Goal: Task Accomplishment & Management: Use online tool/utility

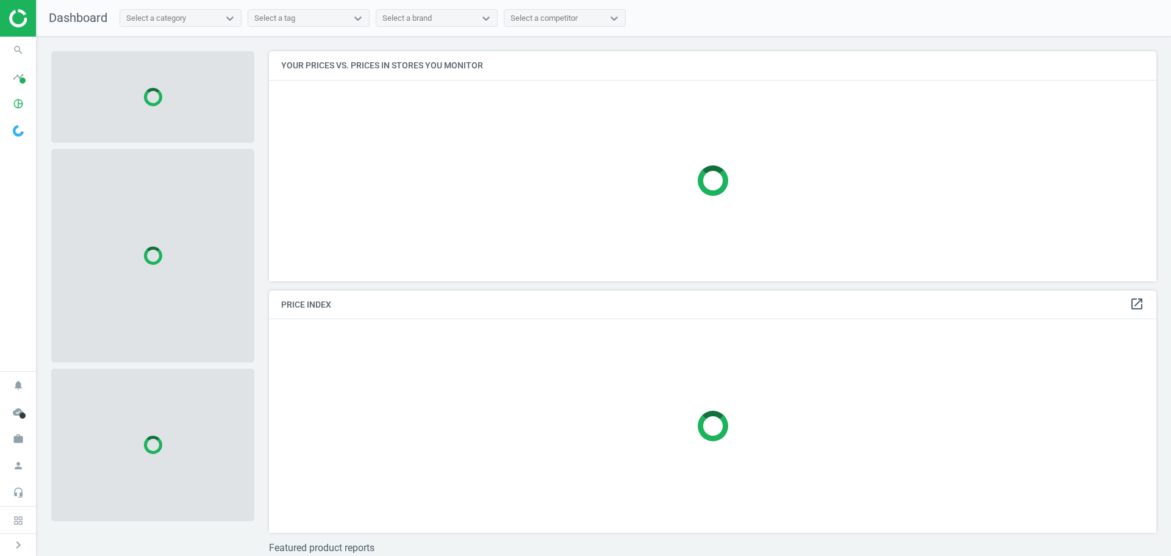
scroll to position [248, 897]
click at [18, 81] on icon "timeline" at bounding box center [18, 76] width 23 height 23
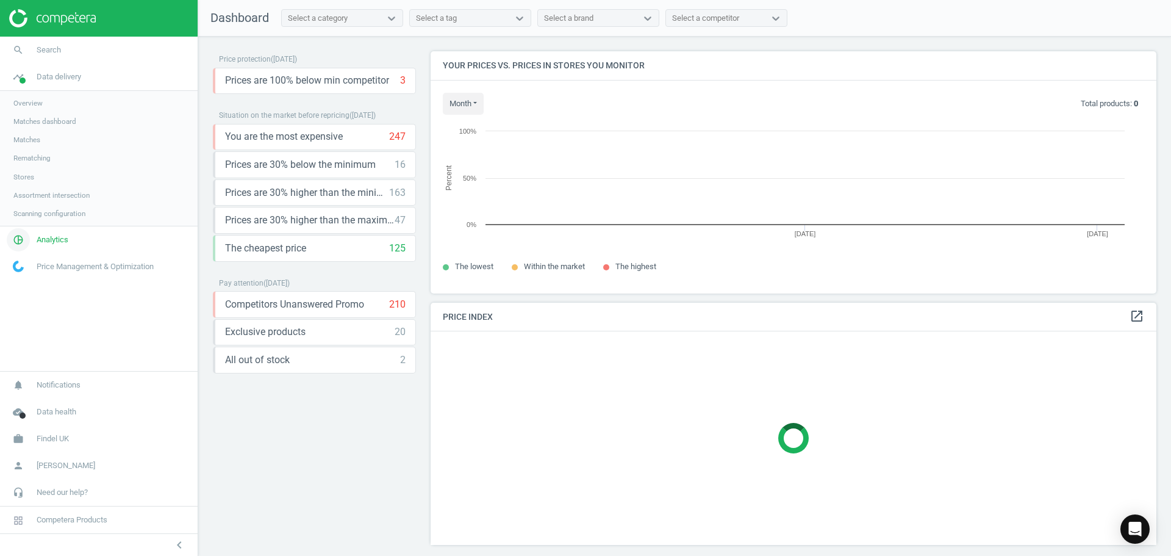
scroll to position [260, 736]
click at [52, 240] on span "Analytics" at bounding box center [53, 239] width 32 height 11
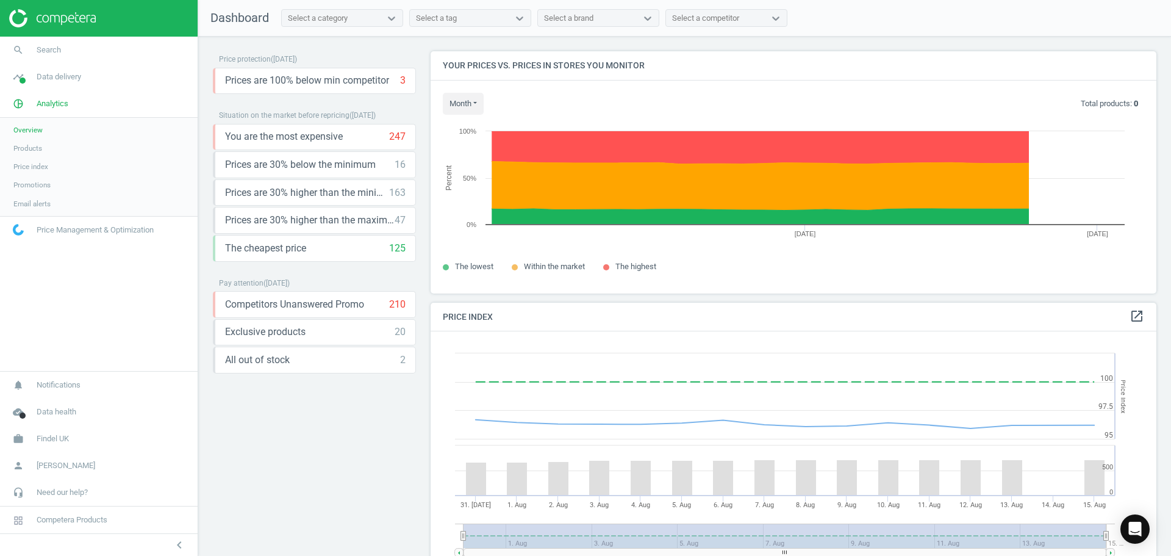
scroll to position [300, 736]
click at [30, 149] on span "Products" at bounding box center [27, 148] width 29 height 10
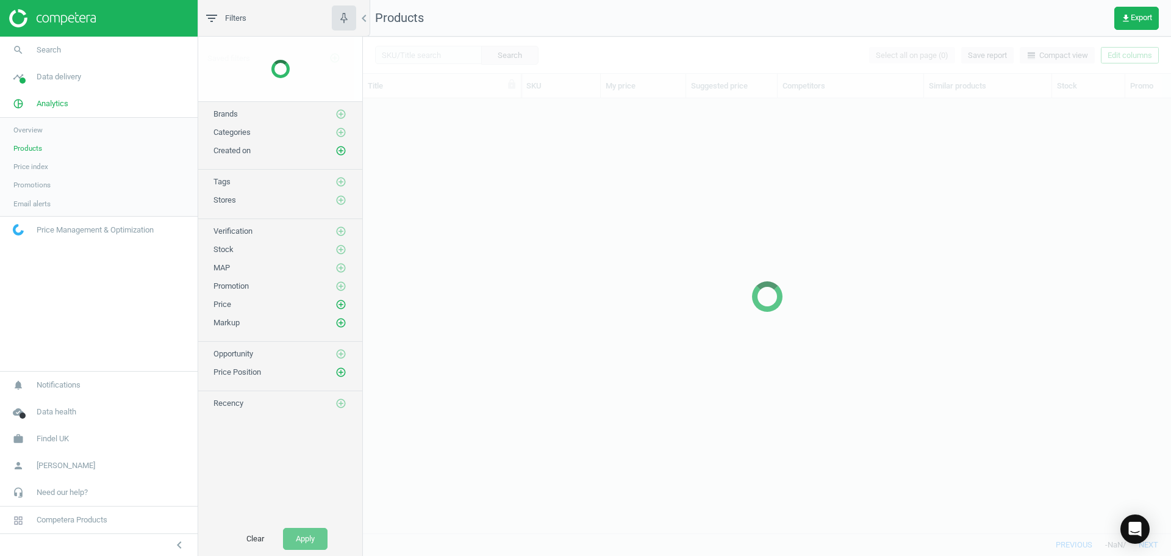
scroll to position [416, 799]
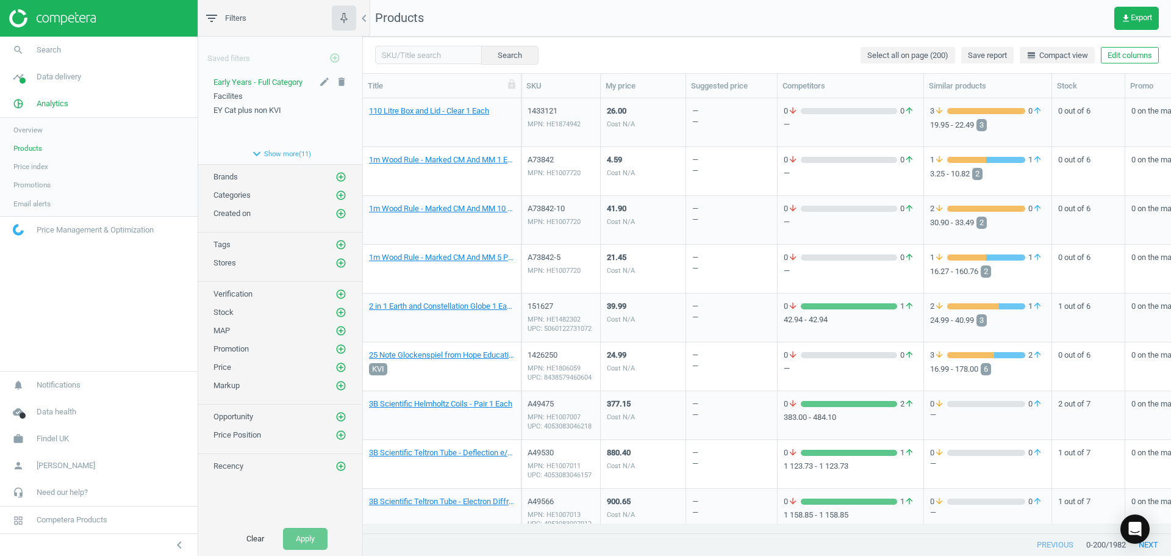
click at [271, 81] on span "Early Years - Full Category" at bounding box center [257, 81] width 89 height 9
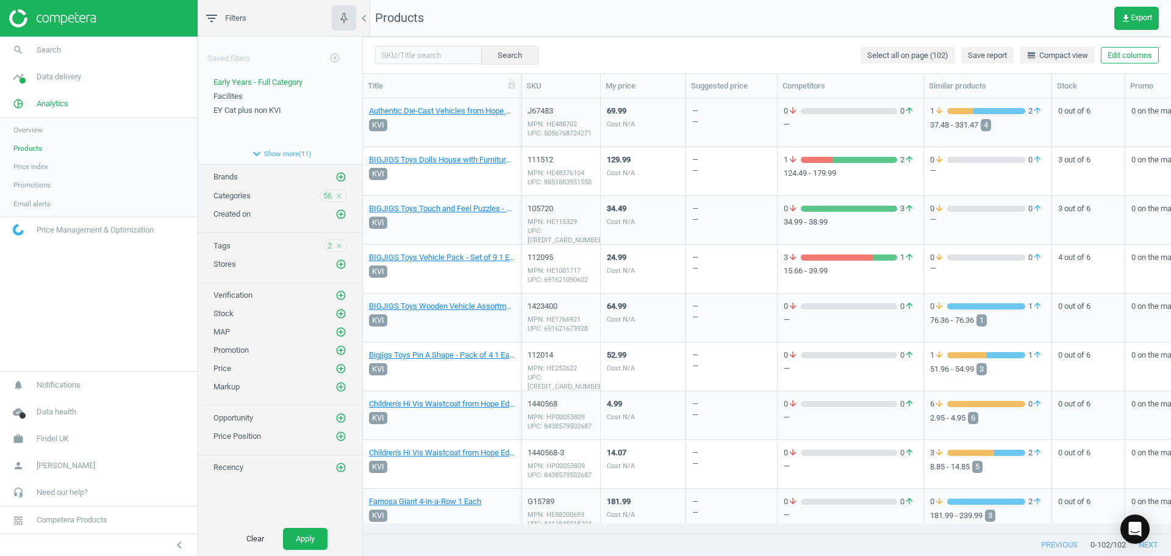
click at [658, 116] on div "69.99 Cost N/A" at bounding box center [643, 122] width 73 height 46
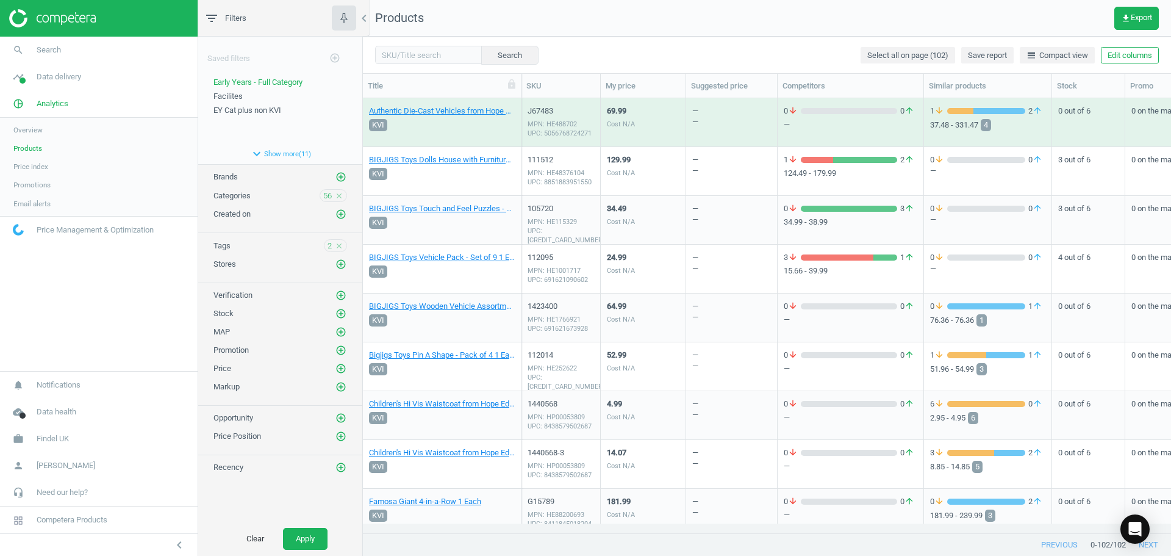
click at [658, 116] on div "69.99 Cost N/A" at bounding box center [643, 122] width 73 height 46
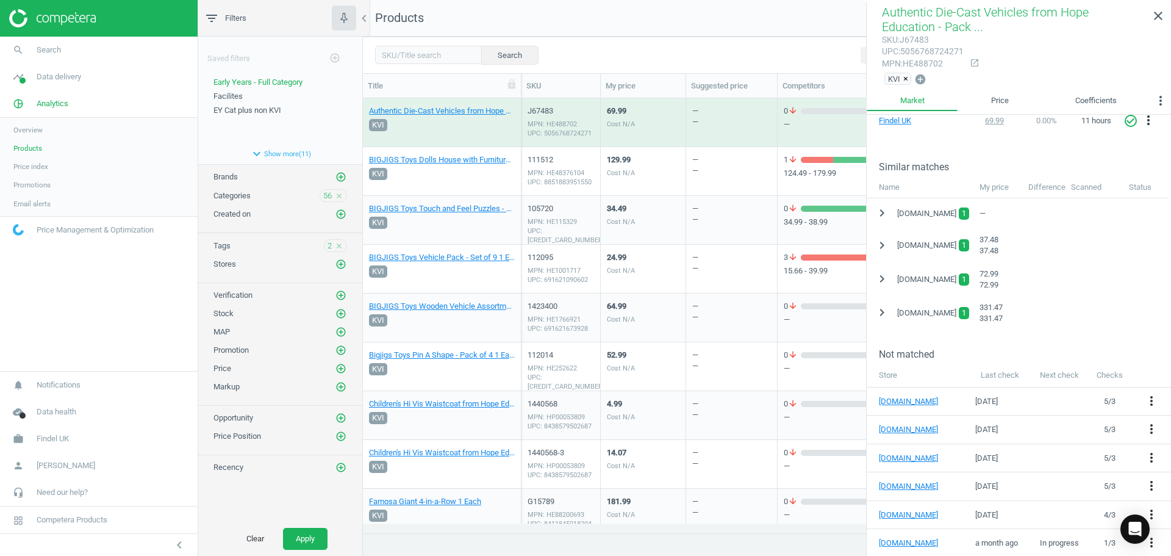
scroll to position [231, 0]
click at [881, 211] on icon "chevron_right" at bounding box center [882, 210] width 15 height 15
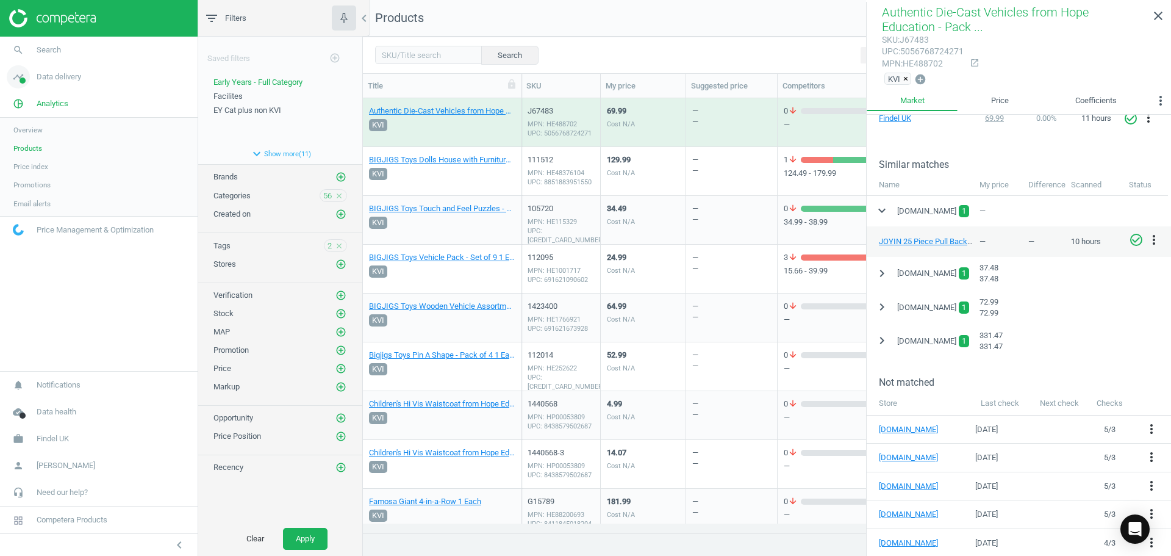
click at [51, 81] on span "Data delivery" at bounding box center [59, 76] width 45 height 11
click at [39, 122] on span "Matches dashboard" at bounding box center [44, 122] width 63 height 10
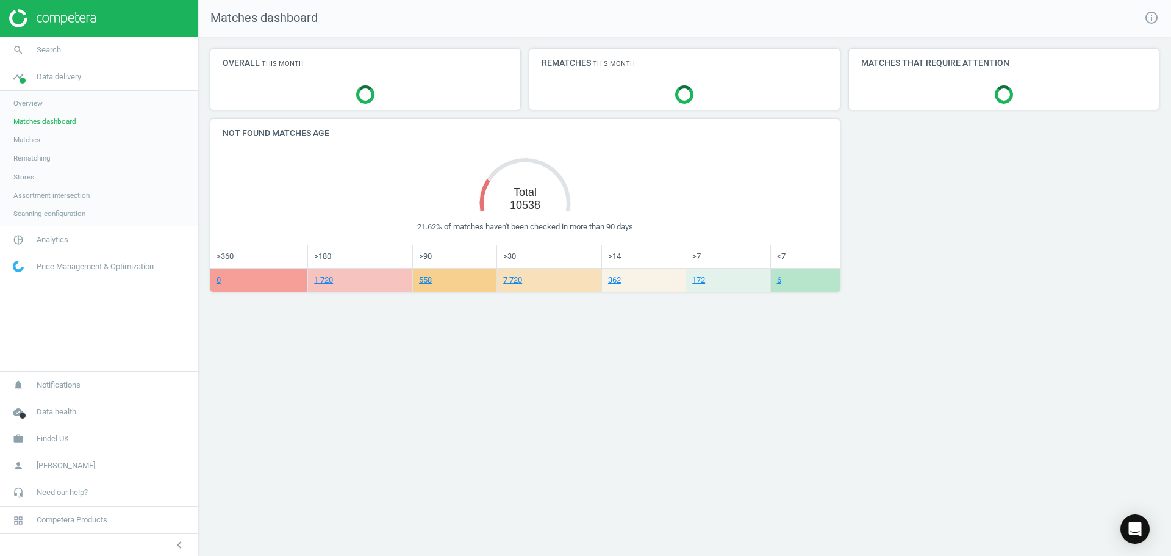
click at [27, 136] on span "Matches" at bounding box center [26, 140] width 27 height 10
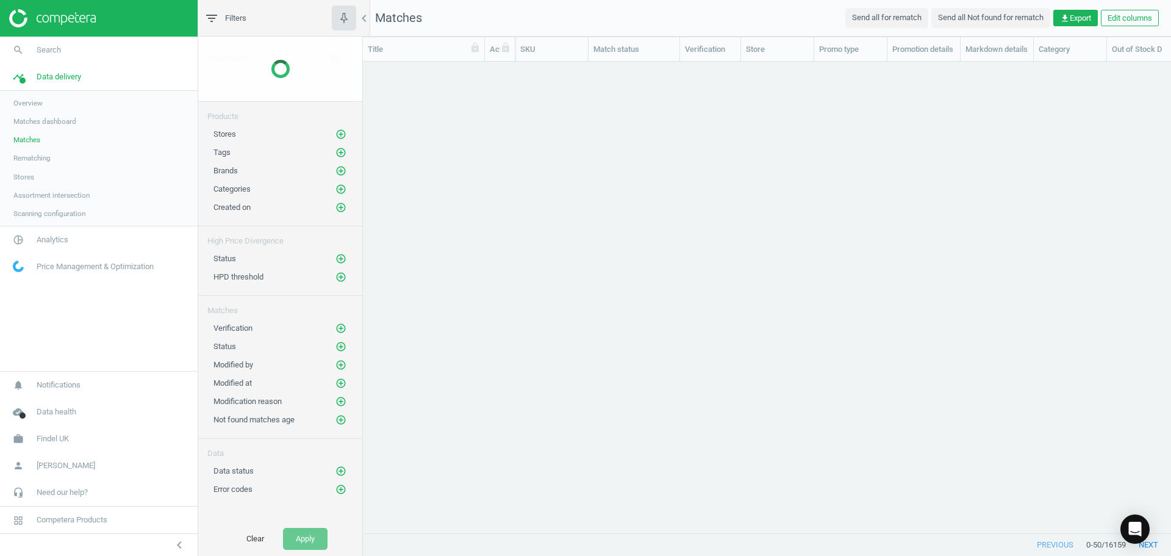
scroll to position [453, 799]
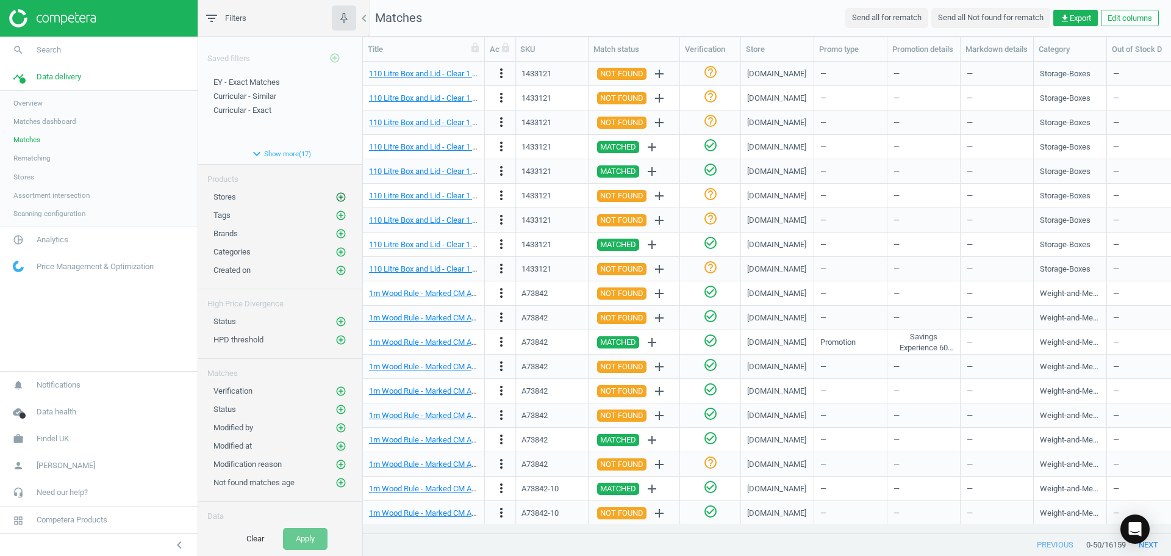
click at [335, 195] on icon "add_circle_outline" at bounding box center [340, 197] width 11 height 11
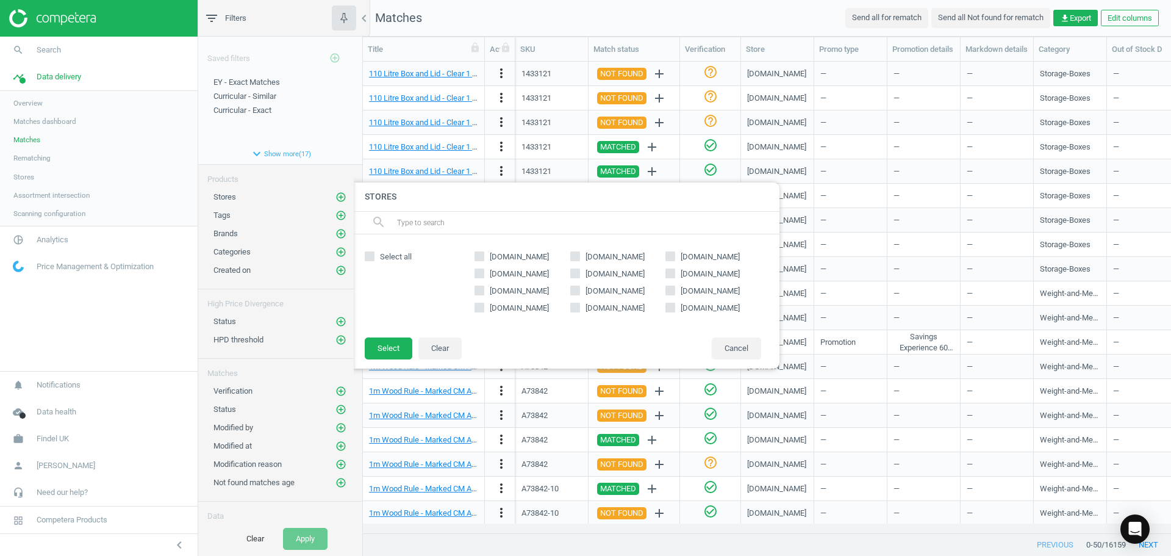
click at [670, 303] on input "[DOMAIN_NAME]" at bounding box center [671, 307] width 8 height 8
checkbox input "true"
click at [373, 345] on button "Select" at bounding box center [389, 348] width 48 height 22
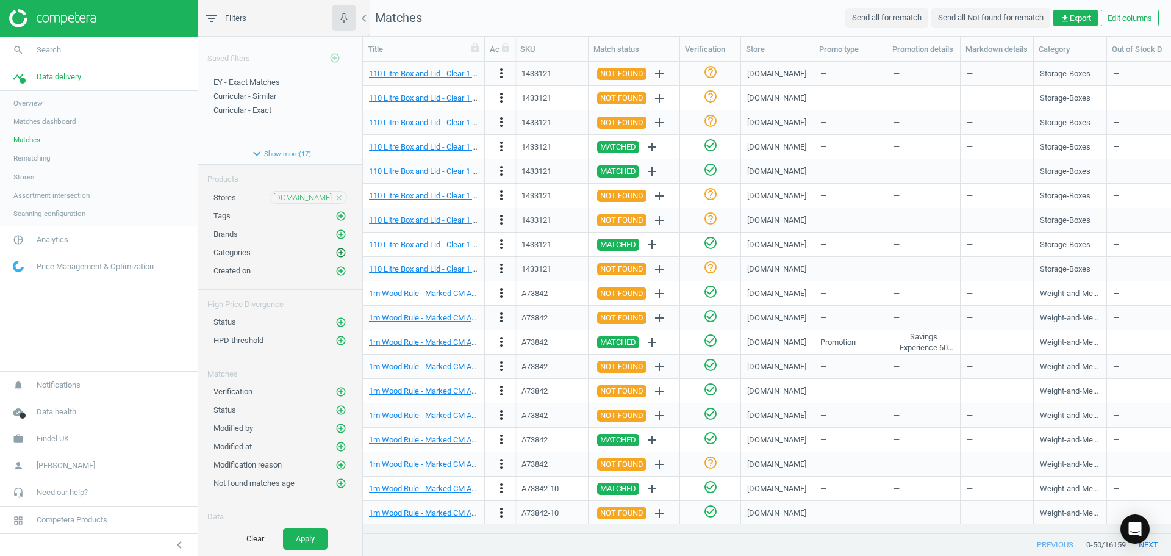
click at [335, 250] on icon "add_circle_outline" at bounding box center [340, 252] width 11 height 11
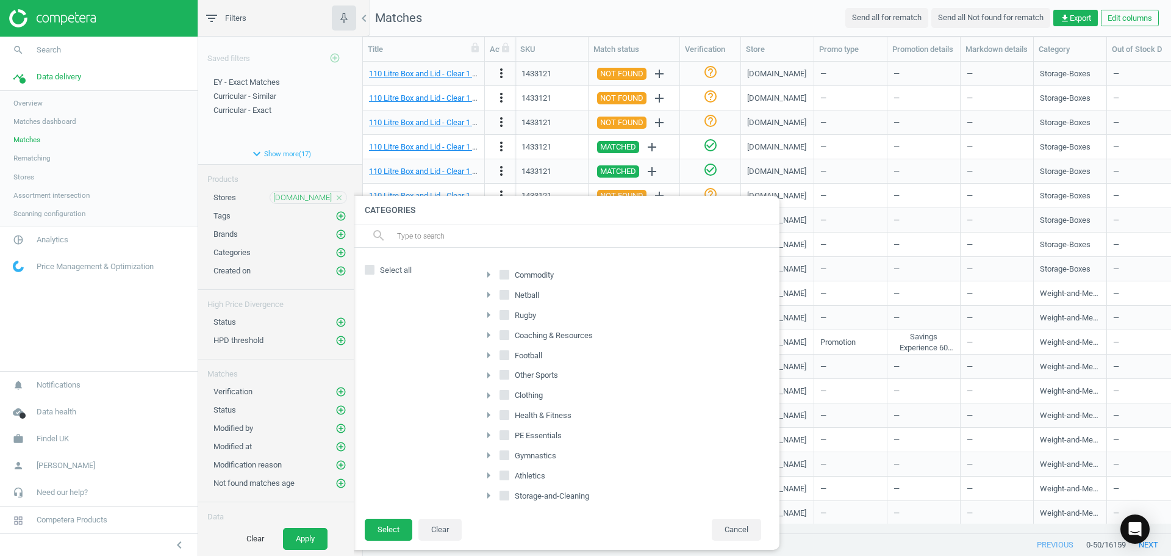
click at [484, 274] on icon "arrow_right" at bounding box center [488, 274] width 15 height 15
click at [508, 370] on input "Early-Years" at bounding box center [512, 374] width 8 height 8
checkbox input "true"
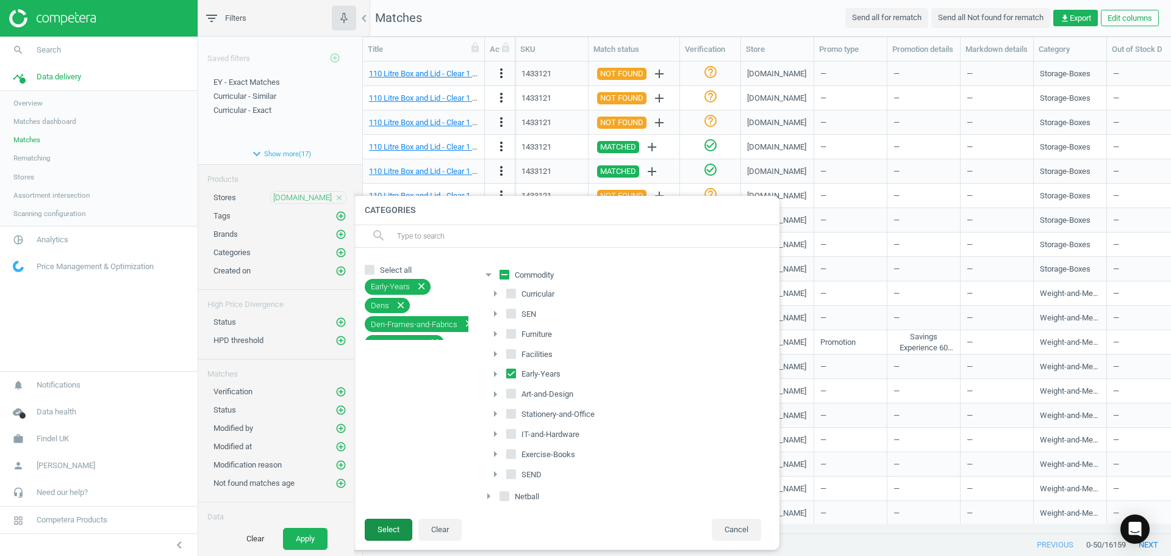
click at [401, 522] on button "Select" at bounding box center [389, 529] width 48 height 22
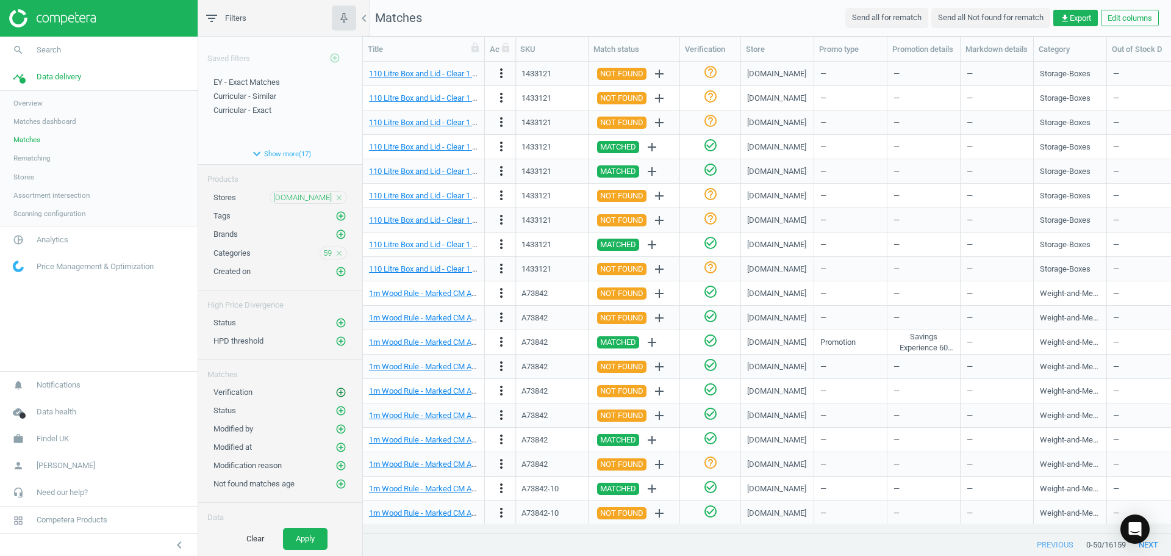
click at [335, 391] on icon "add_circle_outline" at bounding box center [340, 392] width 11 height 11
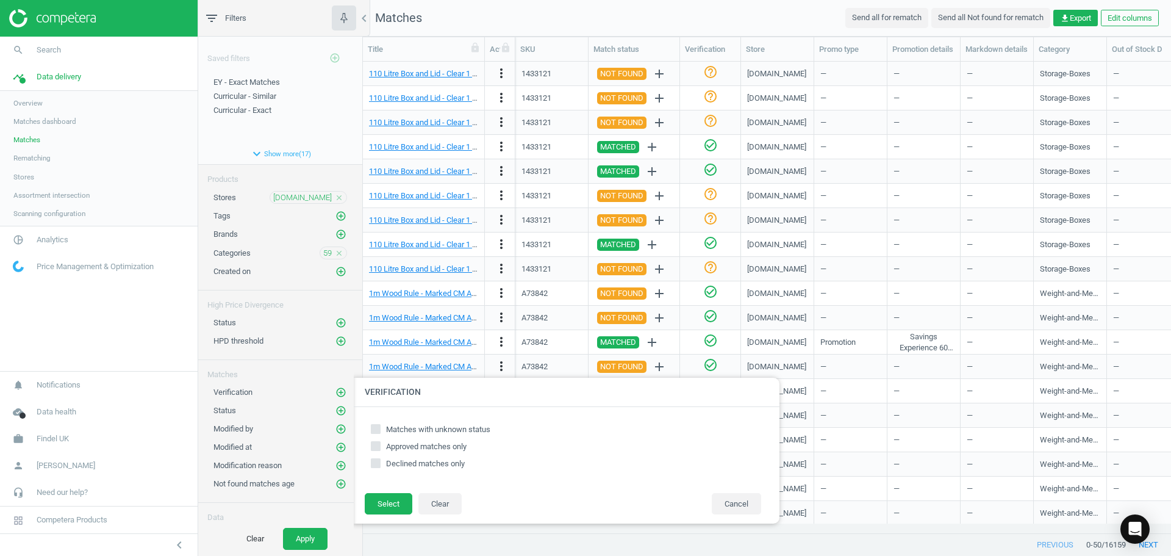
click at [374, 430] on input "Matches with unknown status" at bounding box center [376, 429] width 8 height 8
checkbox input "true"
click at [378, 500] on button "Select" at bounding box center [389, 504] width 48 height 22
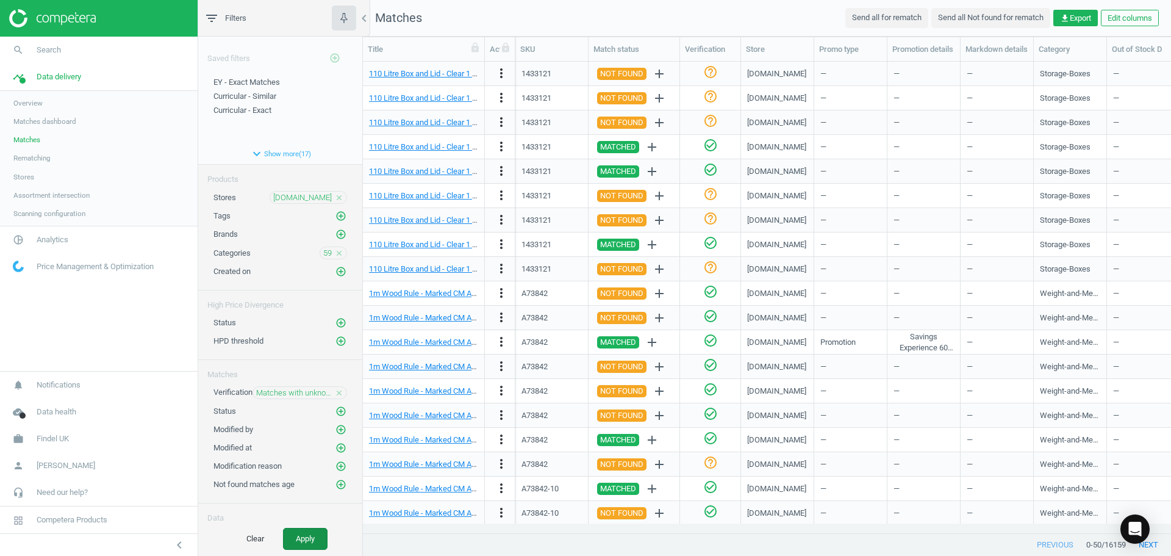
click at [314, 534] on button "Apply" at bounding box center [305, 539] width 45 height 22
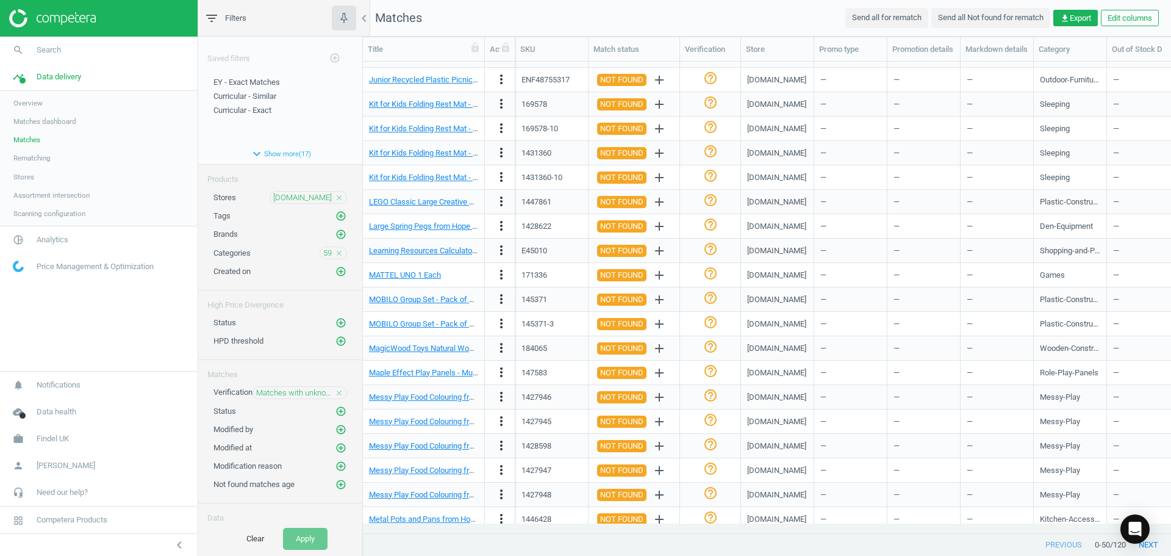
scroll to position [758, 0]
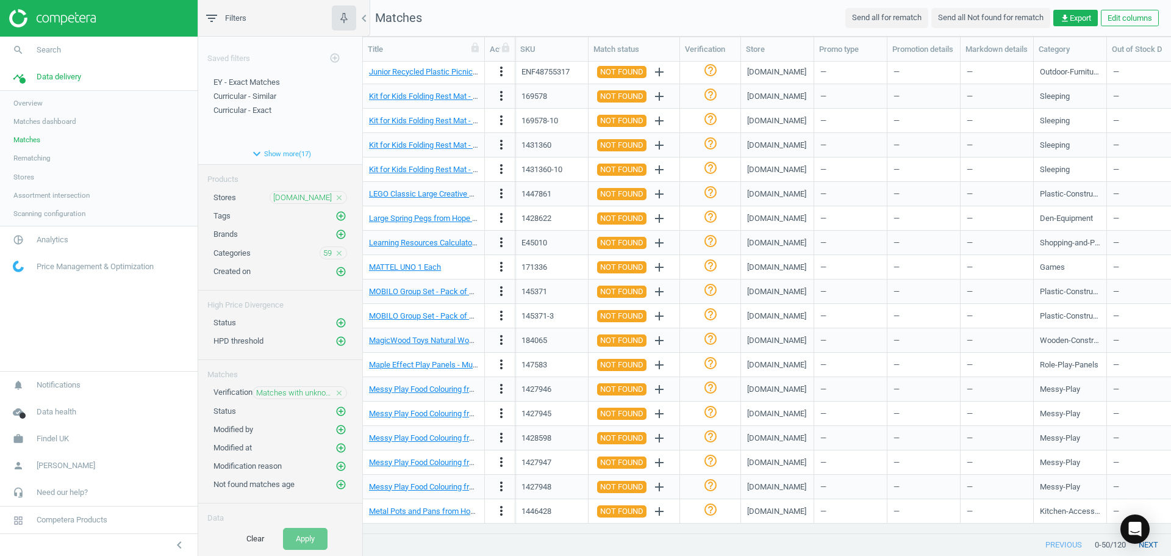
click at [1153, 547] on button "next" at bounding box center [1148, 545] width 45 height 22
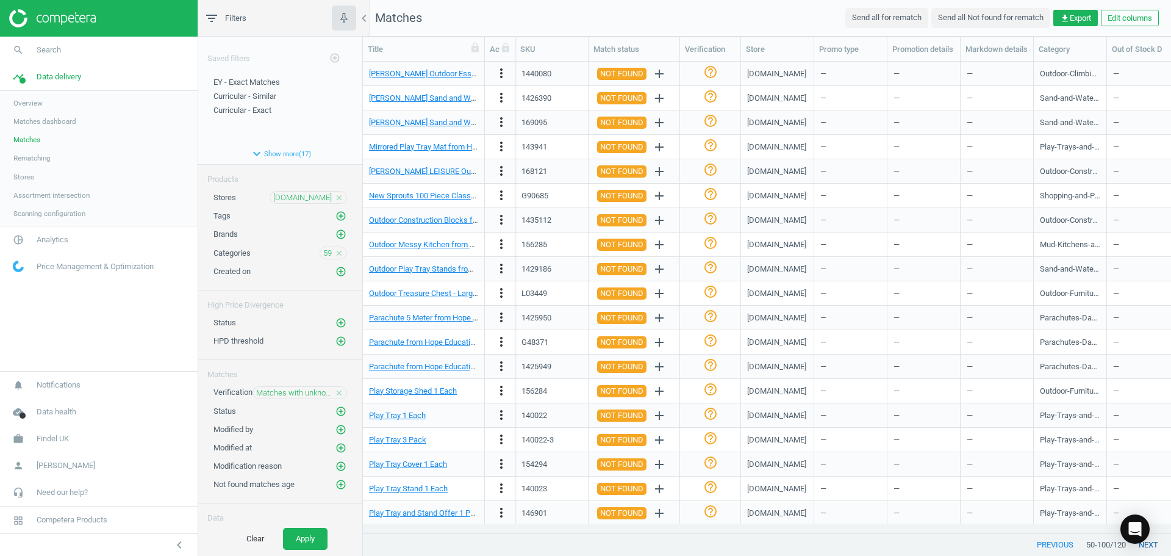
click at [1155, 543] on button "next" at bounding box center [1148, 545] width 45 height 22
click at [335, 196] on icon "close" at bounding box center [339, 197] width 9 height 9
click at [335, 195] on icon "add_circle_outline" at bounding box center [340, 197] width 11 height 11
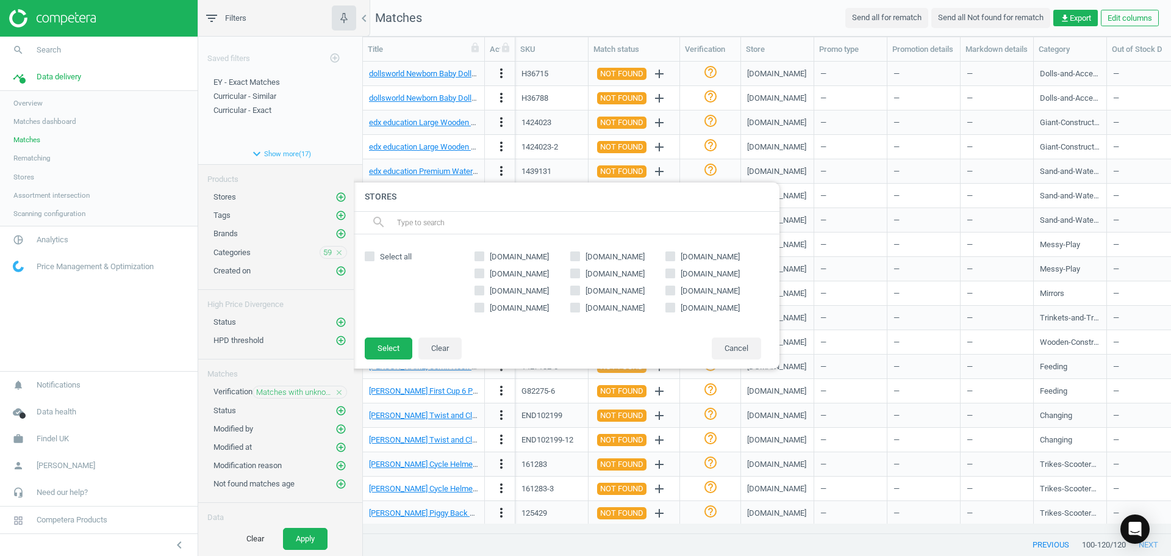
click at [400, 256] on span "Select all" at bounding box center [396, 256] width 37 height 11
click at [374, 256] on input "Select all" at bounding box center [370, 256] width 8 height 8
checkbox input "true"
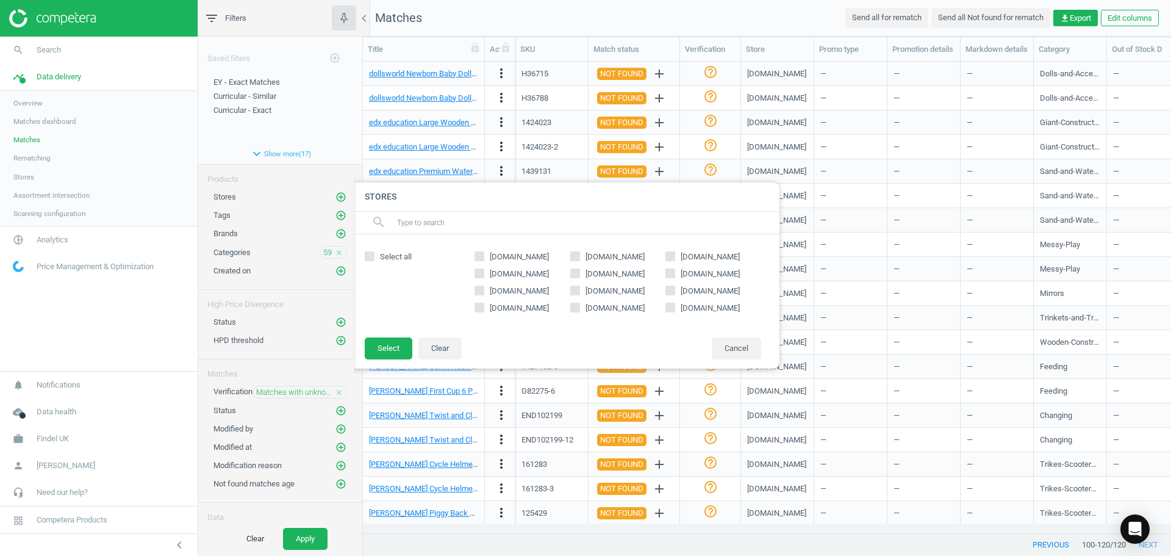
checkbox input "true"
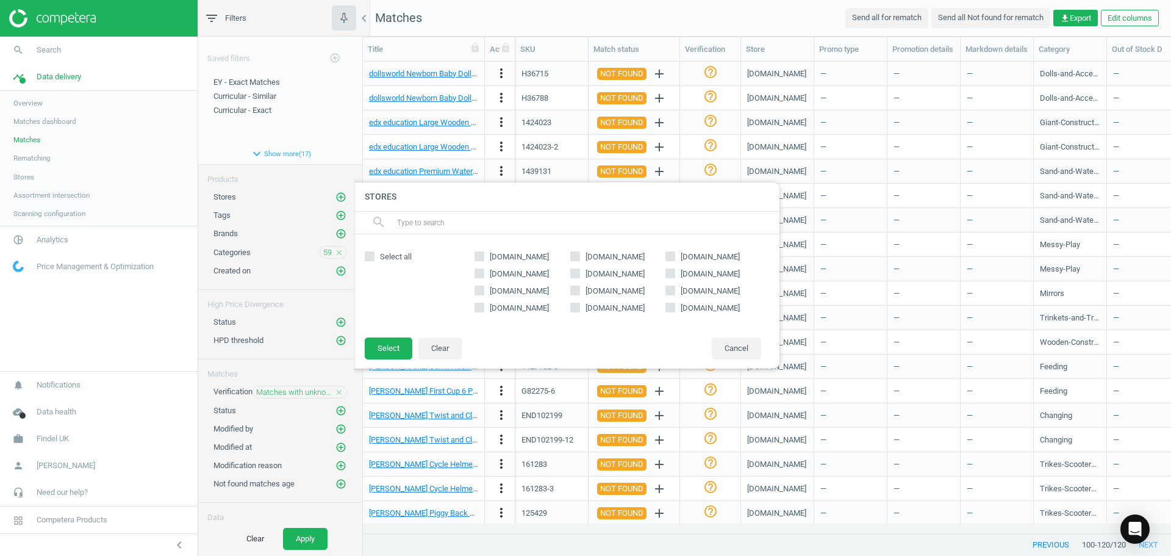
checkbox input "true"
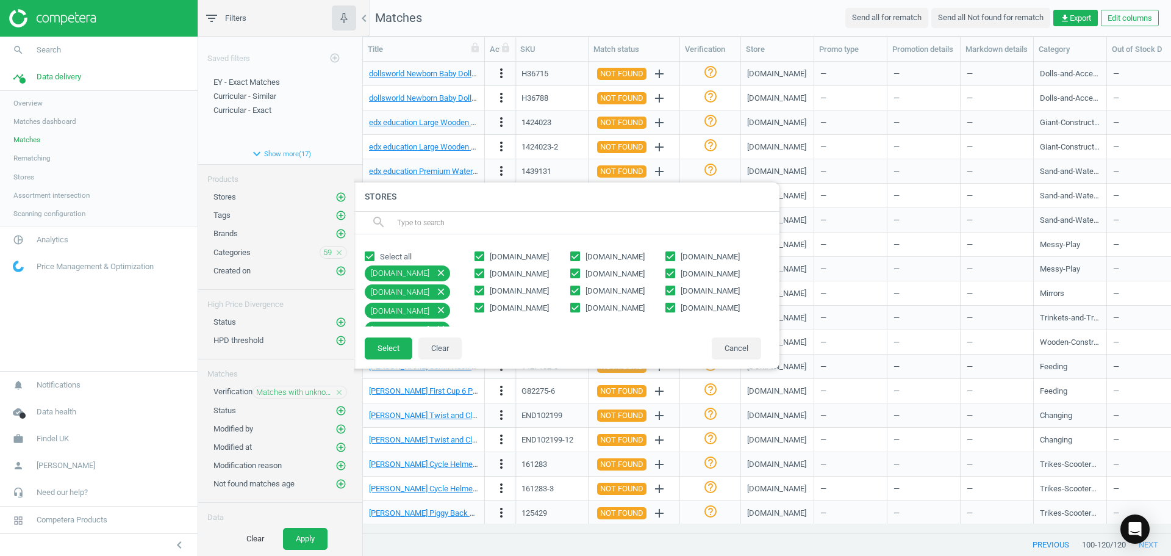
click at [479, 289] on input "[DOMAIN_NAME]" at bounding box center [480, 290] width 8 height 8
checkbox input "false"
click at [478, 310] on input "[DOMAIN_NAME]" at bounding box center [480, 307] width 8 height 8
checkbox input "false"
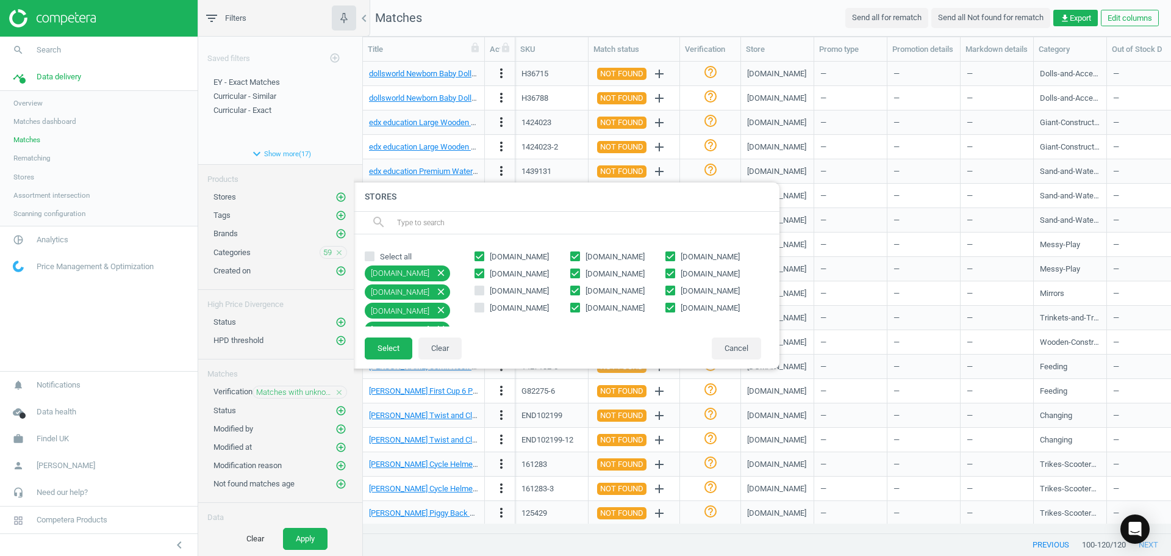
click at [578, 293] on input "[DOMAIN_NAME]" at bounding box center [575, 290] width 8 height 8
checkbox input "false"
click at [576, 313] on span at bounding box center [575, 309] width 10 height 9
click at [576, 311] on input "[DOMAIN_NAME]" at bounding box center [575, 307] width 8 height 8
checkbox input "false"
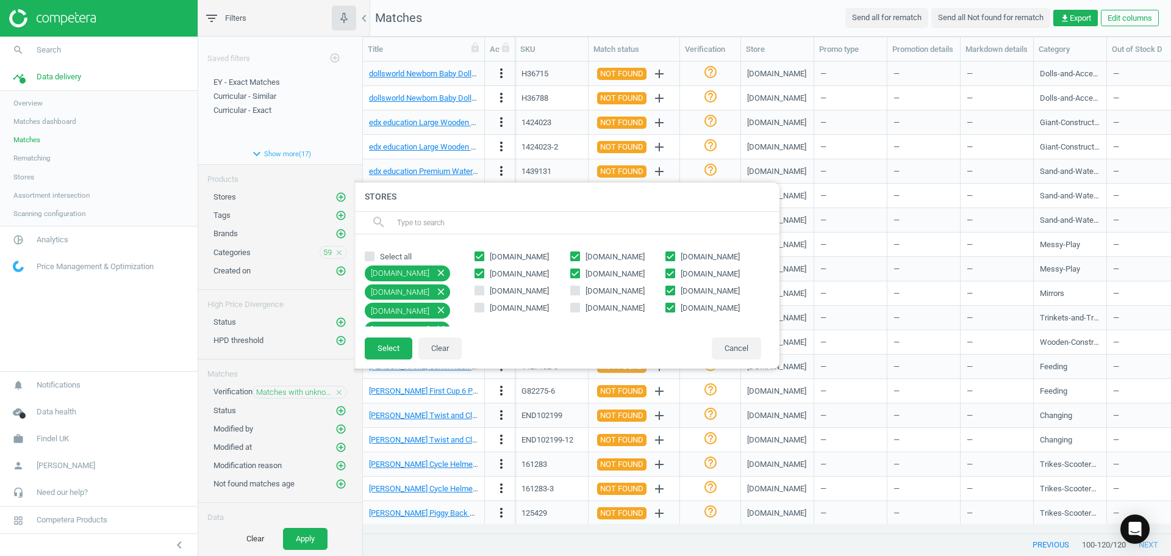
click at [673, 273] on input "[DOMAIN_NAME]" at bounding box center [671, 273] width 8 height 8
checkbox input "false"
click at [670, 290] on input "[DOMAIN_NAME]" at bounding box center [671, 290] width 8 height 8
checkbox input "false"
click at [388, 342] on button "Select" at bounding box center [389, 348] width 48 height 22
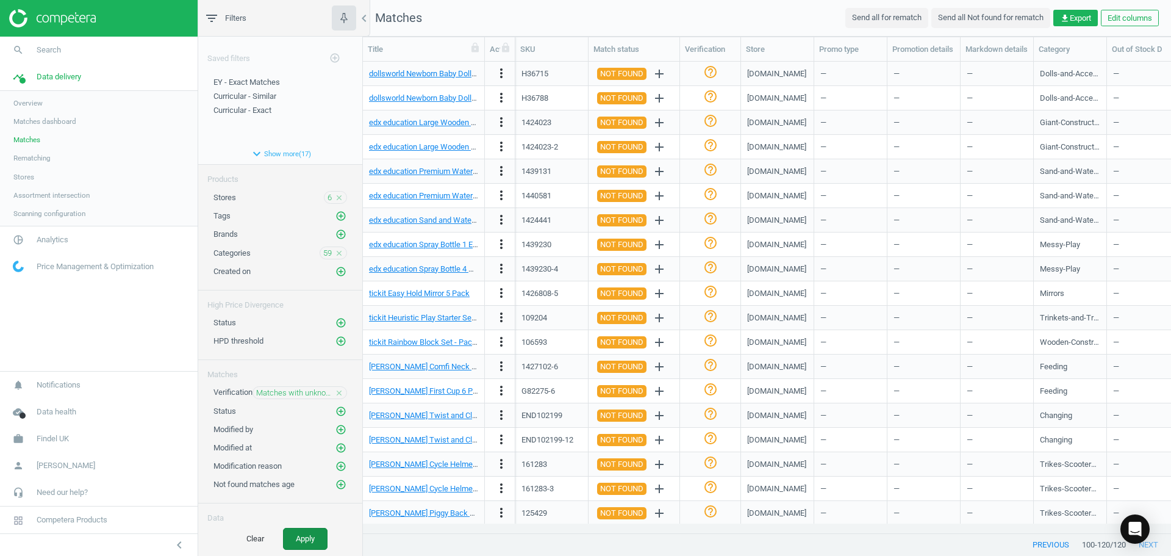
click at [318, 537] on button "Apply" at bounding box center [305, 539] width 45 height 22
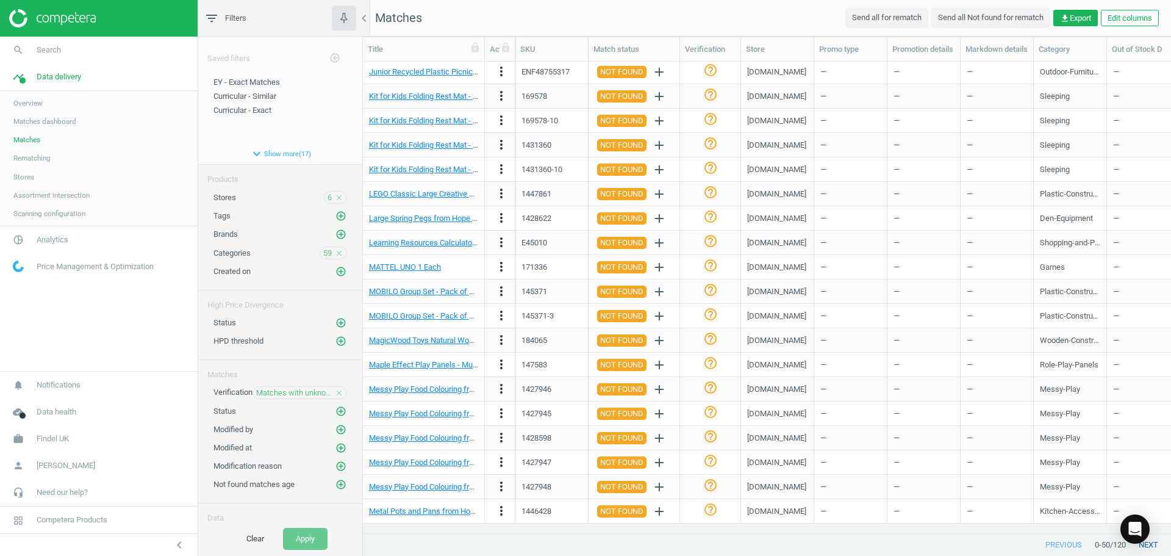
click at [1150, 547] on button "next" at bounding box center [1148, 545] width 45 height 22
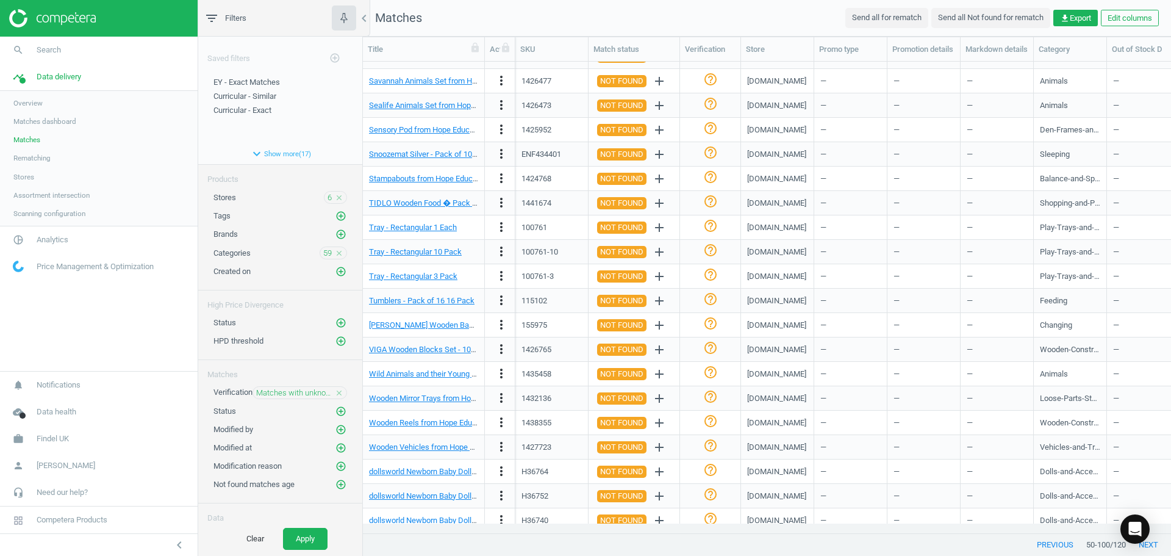
scroll to position [758, 0]
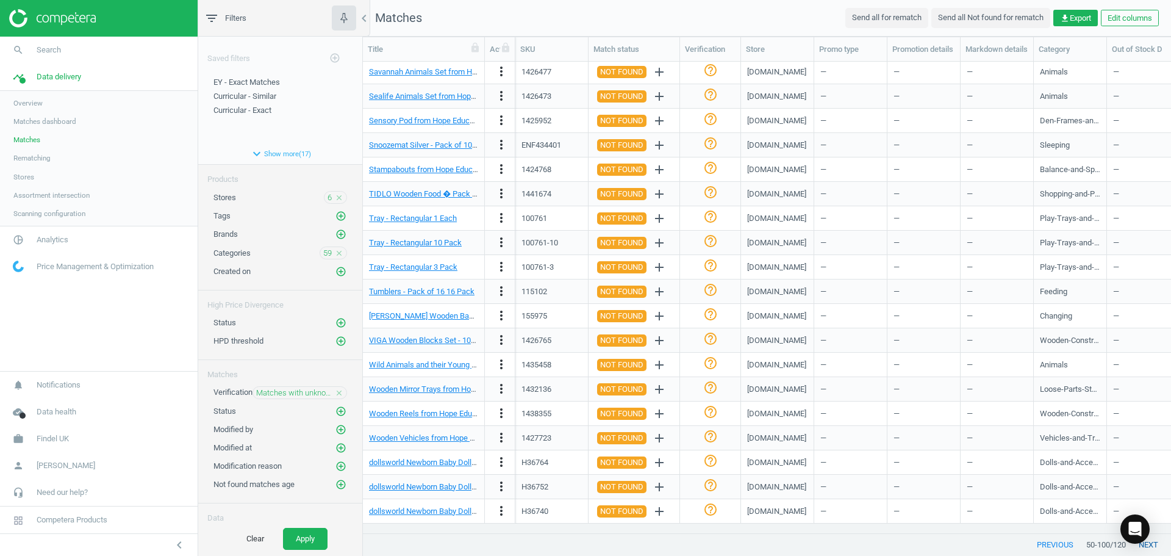
click at [1150, 548] on button "next" at bounding box center [1148, 545] width 45 height 22
click at [335, 389] on icon "close" at bounding box center [339, 393] width 9 height 9
click at [312, 538] on button "Apply" at bounding box center [305, 539] width 45 height 22
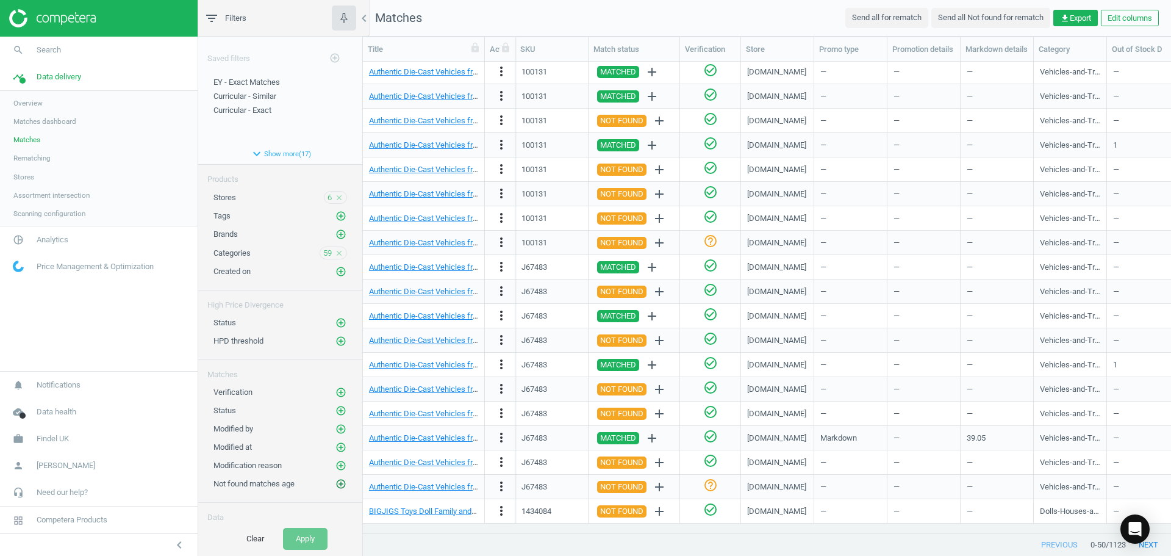
click at [336, 483] on icon "add_circle_outline" at bounding box center [340, 483] width 11 height 11
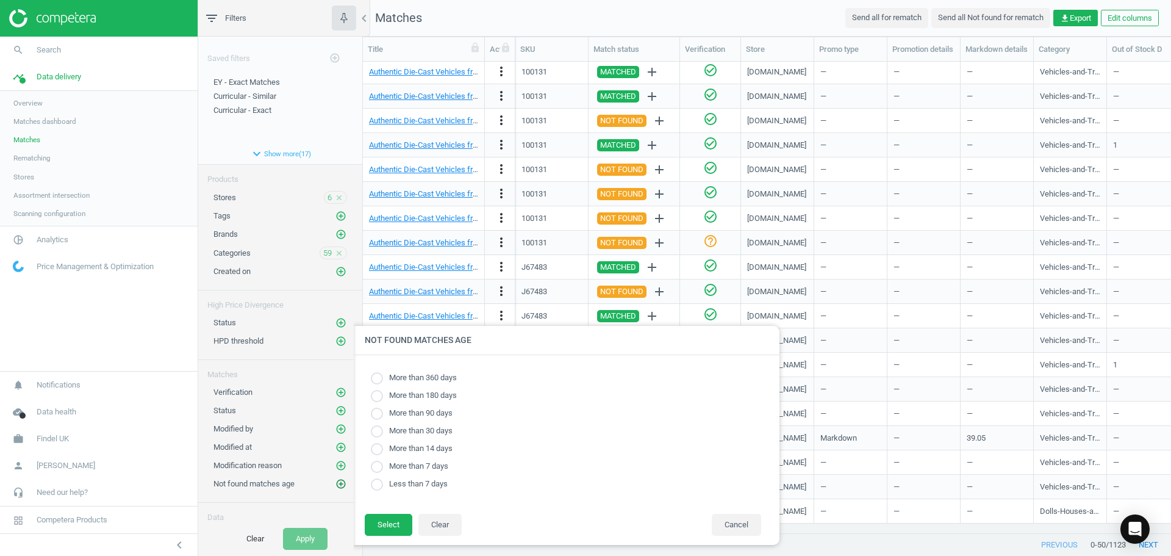
click at [335, 480] on icon "add_circle_outline" at bounding box center [340, 483] width 11 height 11
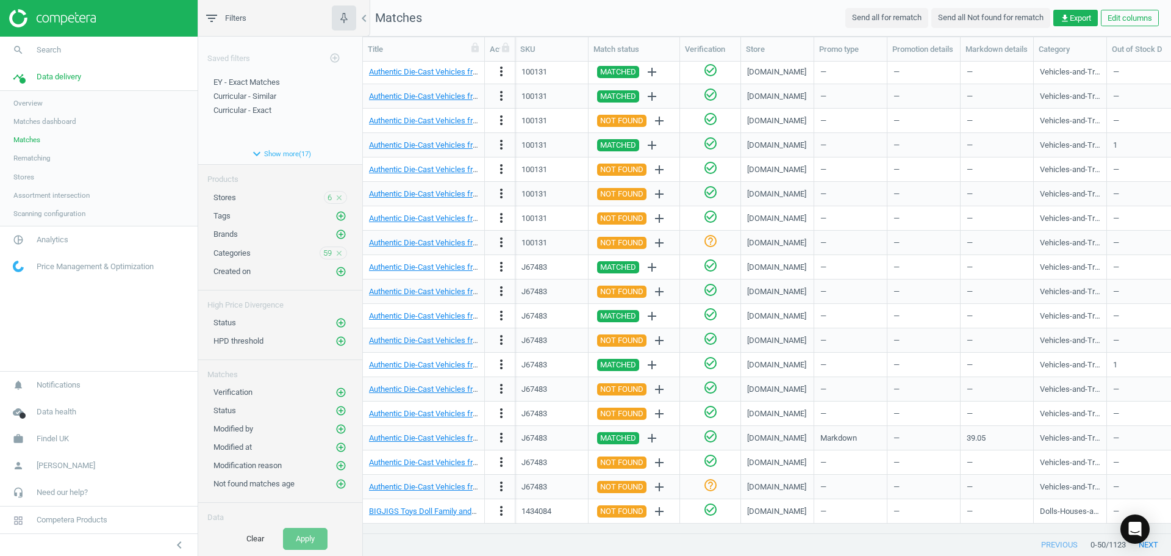
scroll to position [37, 0]
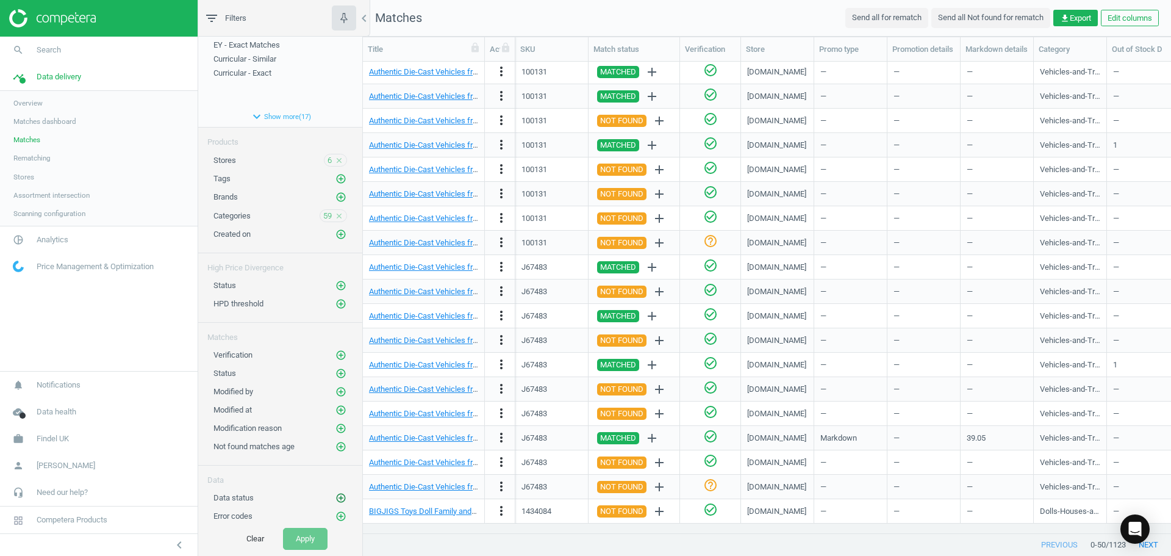
click at [335, 497] on icon "add_circle_outline" at bounding box center [340, 497] width 11 height 11
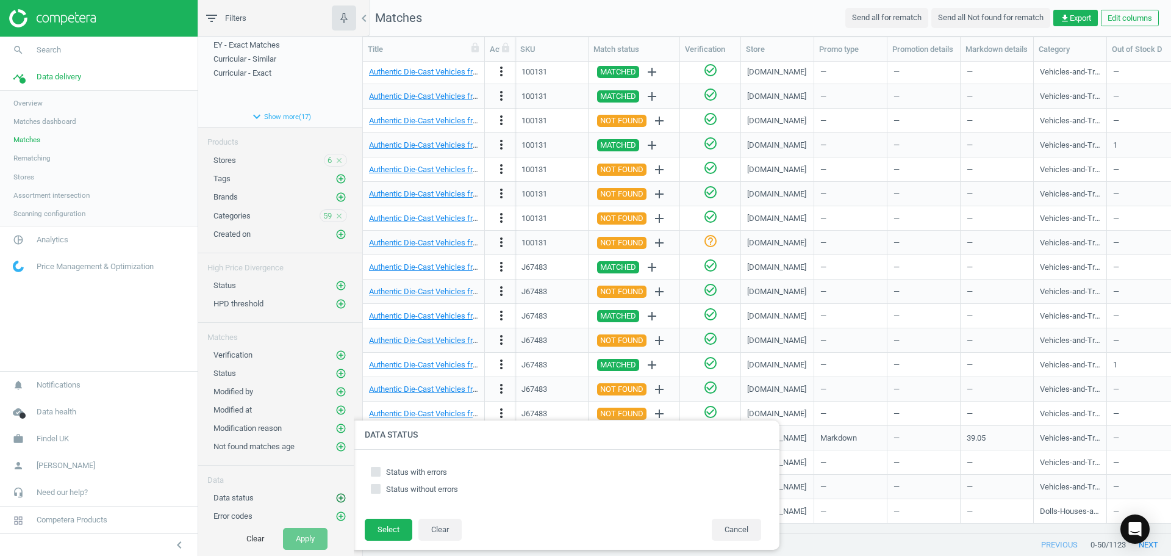
click at [335, 497] on icon "add_circle_outline" at bounding box center [340, 497] width 11 height 11
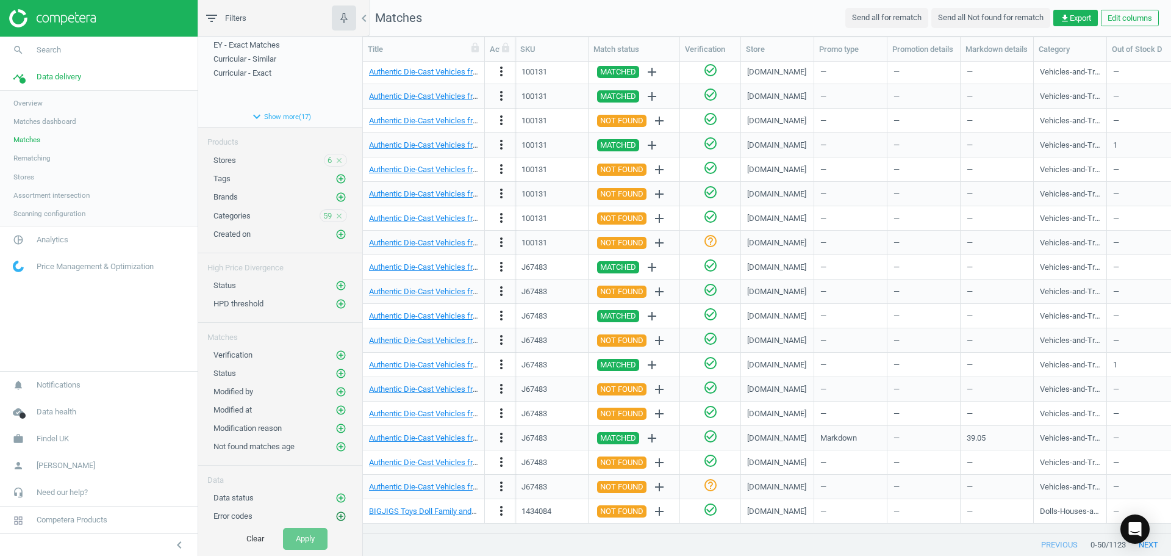
click at [335, 518] on icon "add_circle_outline" at bounding box center [340, 516] width 11 height 11
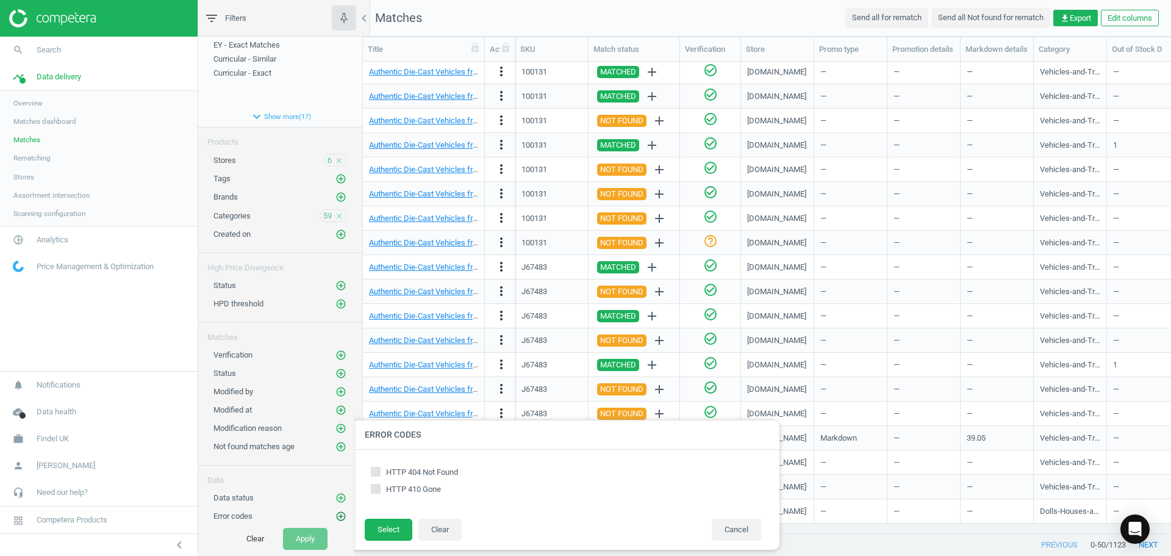
click at [335, 518] on icon "add_circle_outline" at bounding box center [340, 516] width 11 height 11
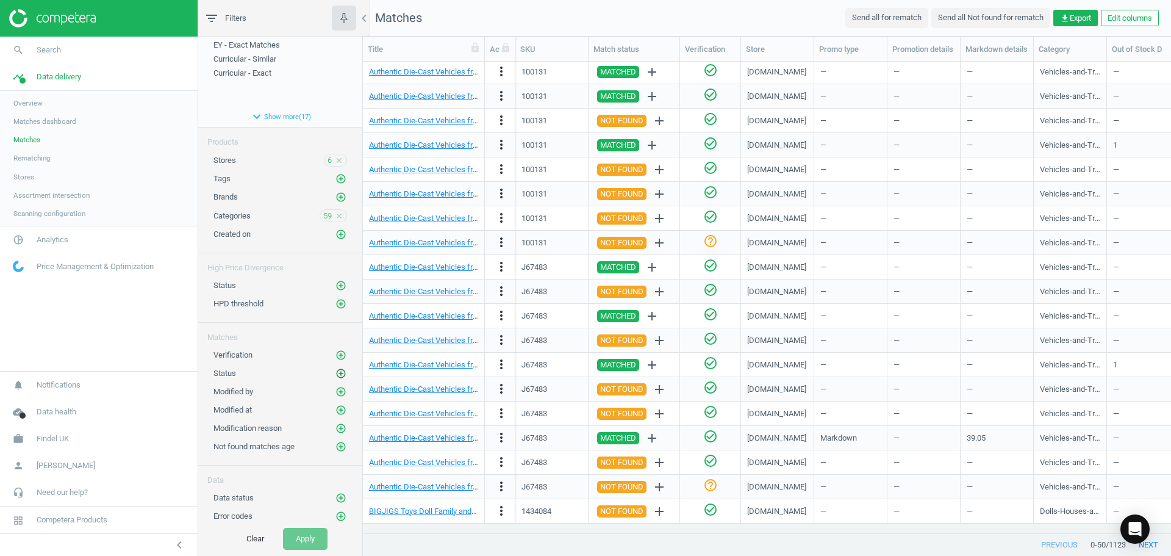
click at [335, 370] on icon "add_circle_outline" at bounding box center [340, 373] width 11 height 11
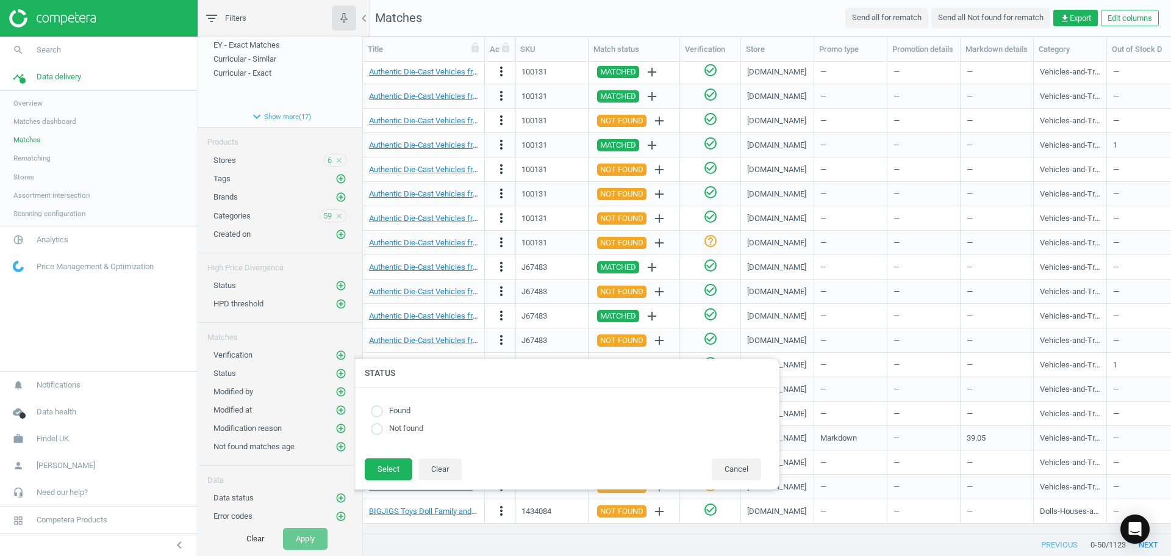
click at [396, 412] on label "Found" at bounding box center [396, 411] width 27 height 12
click at [375, 410] on input "radio" at bounding box center [377, 411] width 12 height 12
radio input "true"
click at [378, 469] on button "Select" at bounding box center [389, 469] width 48 height 22
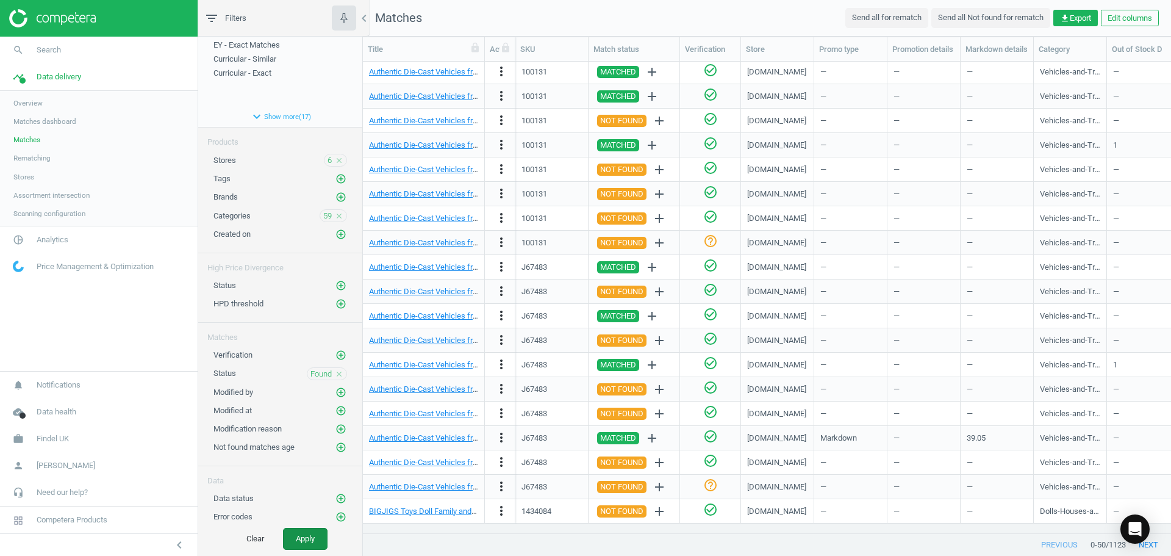
click at [312, 540] on button "Apply" at bounding box center [305, 539] width 45 height 22
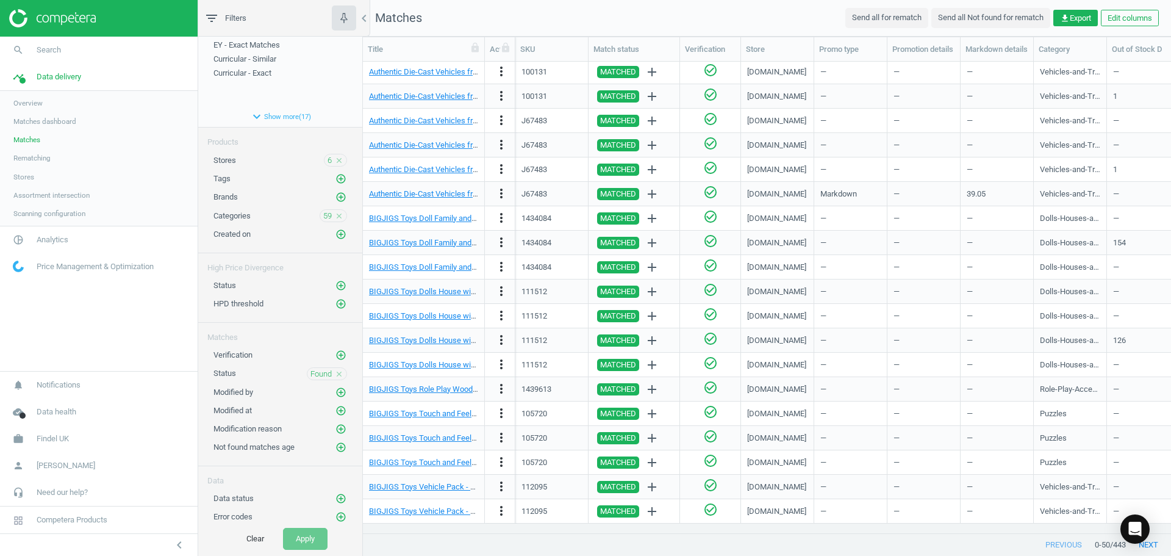
click at [335, 370] on icon "close" at bounding box center [339, 374] width 9 height 9
click at [335, 371] on icon "add_circle_outline" at bounding box center [340, 373] width 11 height 11
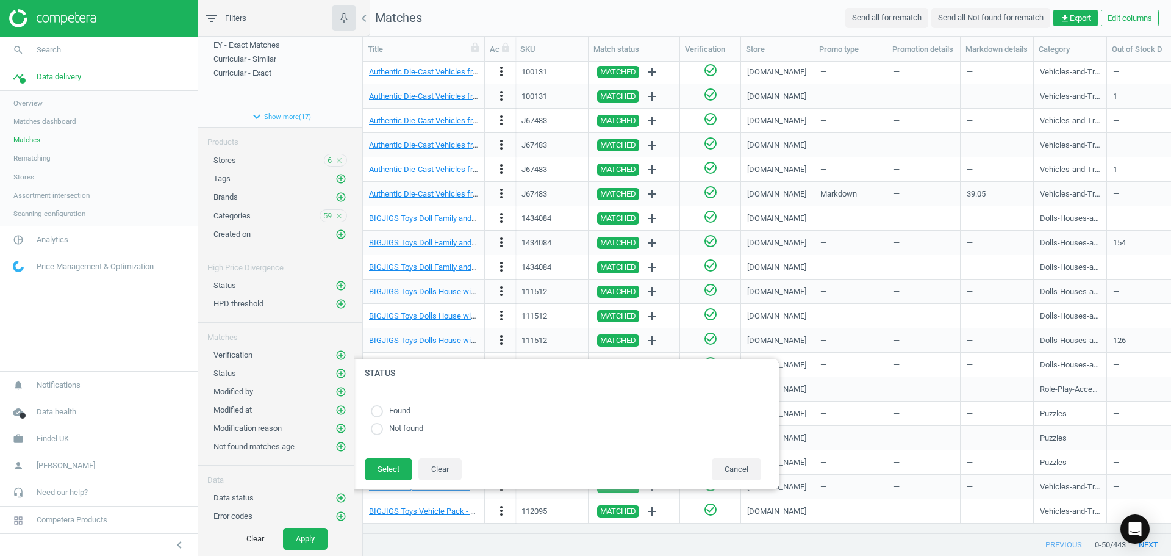
click at [408, 432] on label "Not found" at bounding box center [403, 429] width 40 height 12
click at [373, 430] on input "radio" at bounding box center [377, 429] width 12 height 12
radio input "true"
click at [379, 465] on button "Select" at bounding box center [389, 469] width 48 height 22
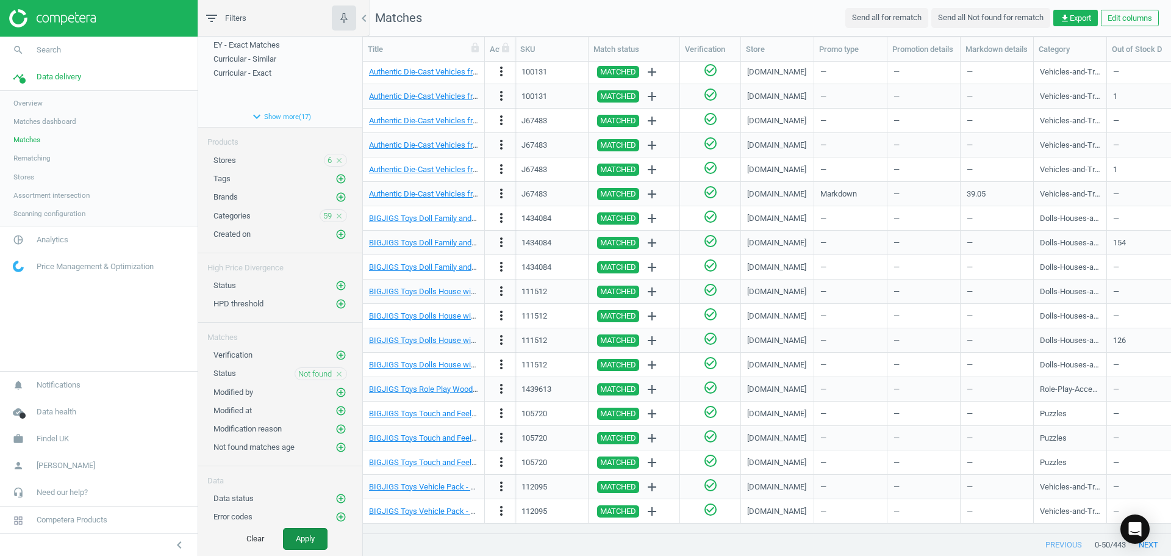
click at [315, 548] on button "Apply" at bounding box center [305, 539] width 45 height 22
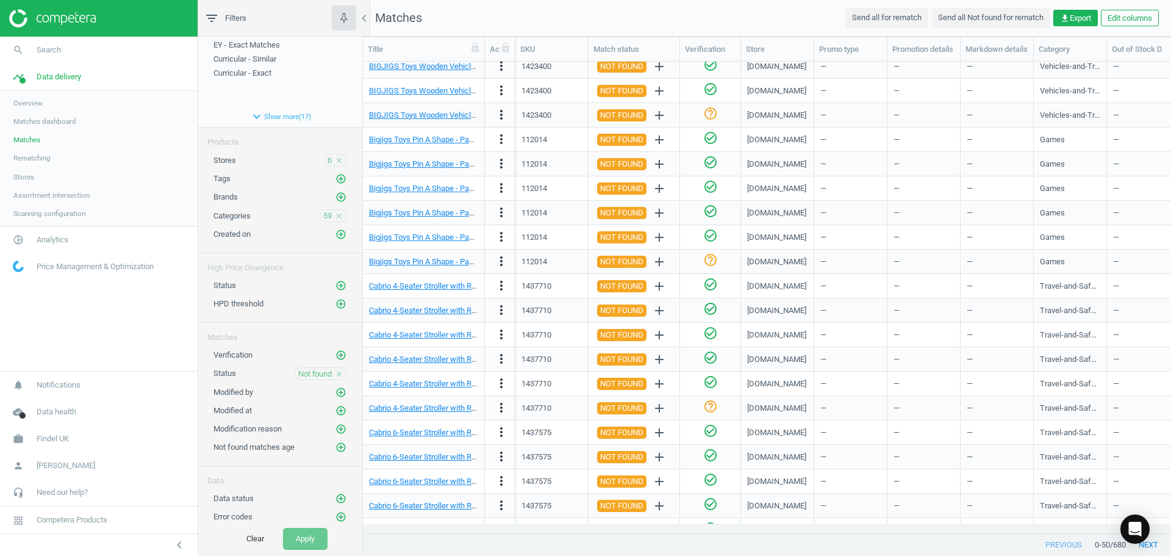
scroll to position [758, 0]
